Goal: Information Seeking & Learning: Understand process/instructions

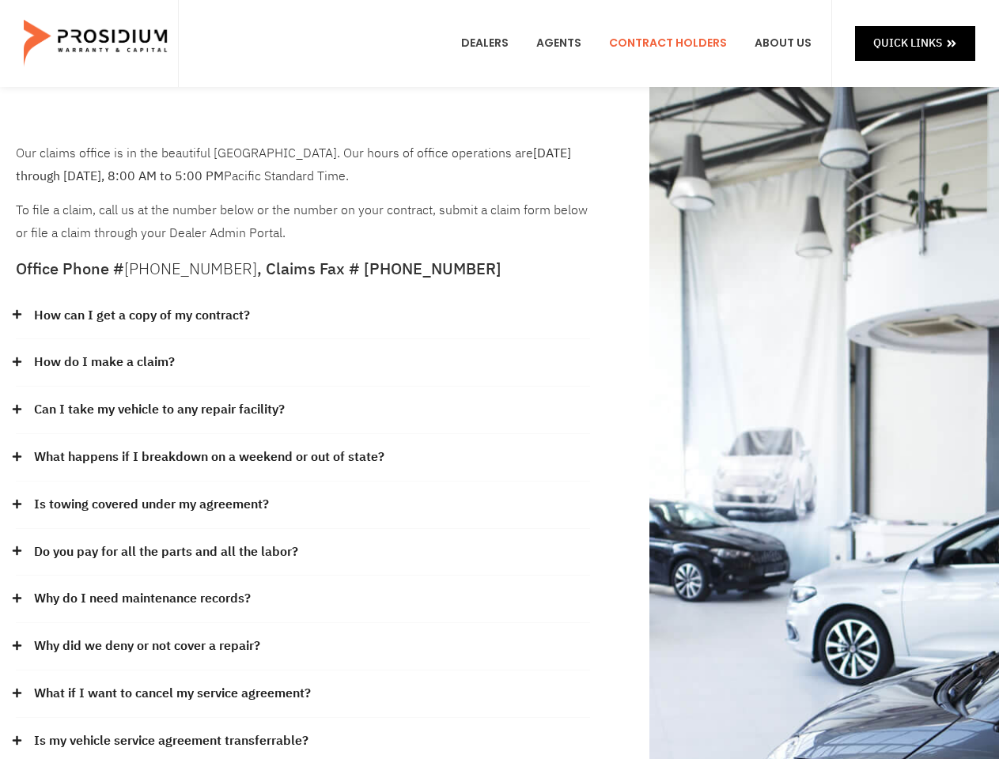
click at [499, 380] on div "How do I make a claim?" at bounding box center [303, 362] width 574 height 47
click at [303, 316] on div "How can I get a copy of my contract?" at bounding box center [303, 316] width 574 height 47
click at [141, 316] on link "How can I get a copy of my contract?" at bounding box center [142, 316] width 216 height 23
click at [303, 363] on div "How do I make a claim?" at bounding box center [303, 362] width 574 height 47
click at [104, 362] on link "How do I make a claim?" at bounding box center [104, 362] width 141 height 23
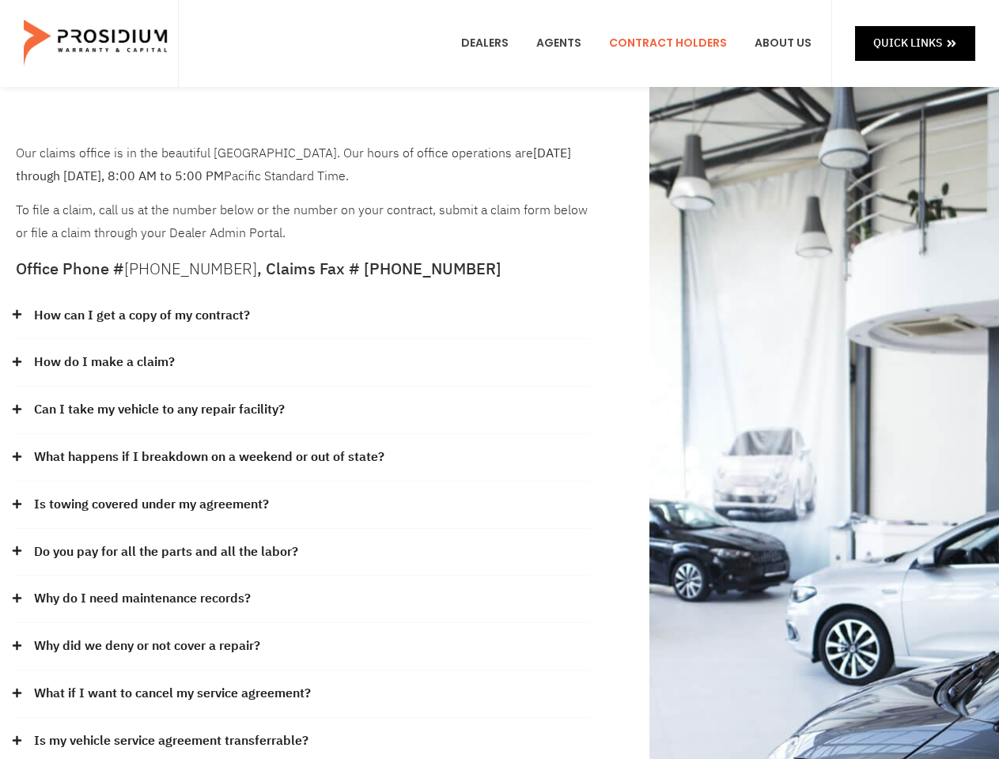
click at [303, 411] on div "Can I take my vehicle to any repair facility?" at bounding box center [303, 410] width 574 height 47
click at [160, 410] on link "Can I take my vehicle to any repair facility?" at bounding box center [159, 410] width 251 height 23
click at [303, 458] on link "What happens if I breakdown on a weekend or out of state?" at bounding box center [209, 457] width 350 height 23
click at [207, 457] on link "What happens if I breakdown on a weekend or out of state?" at bounding box center [209, 457] width 350 height 23
click at [303, 506] on div "Is towing covered under my agreement?" at bounding box center [303, 505] width 574 height 47
